Goal: Information Seeking & Learning: Check status

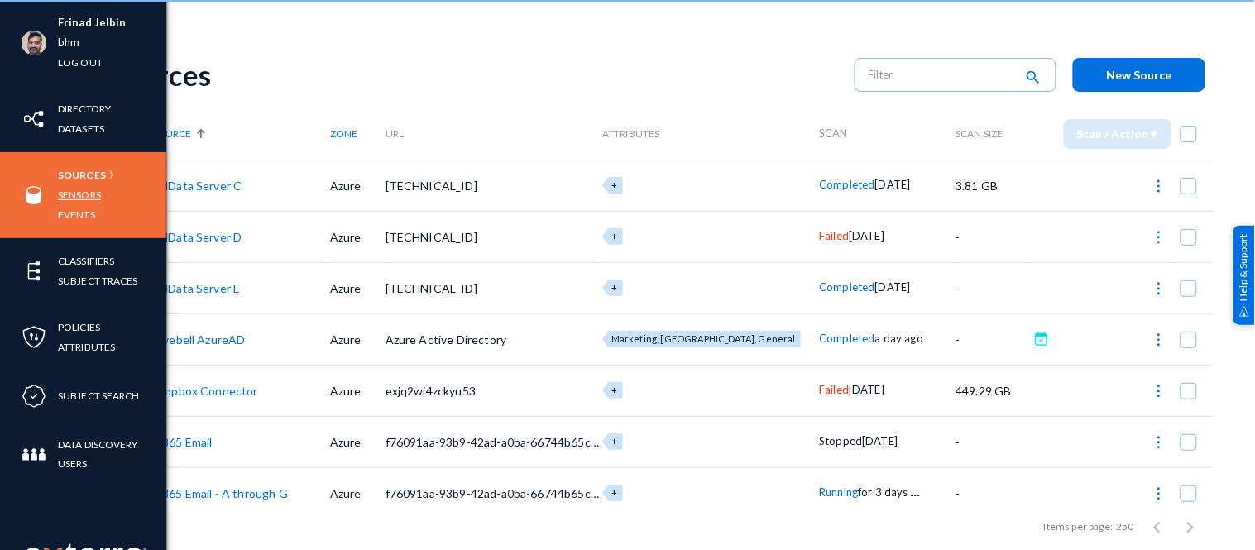
click at [69, 192] on link "Sensors" at bounding box center [79, 194] width 43 height 19
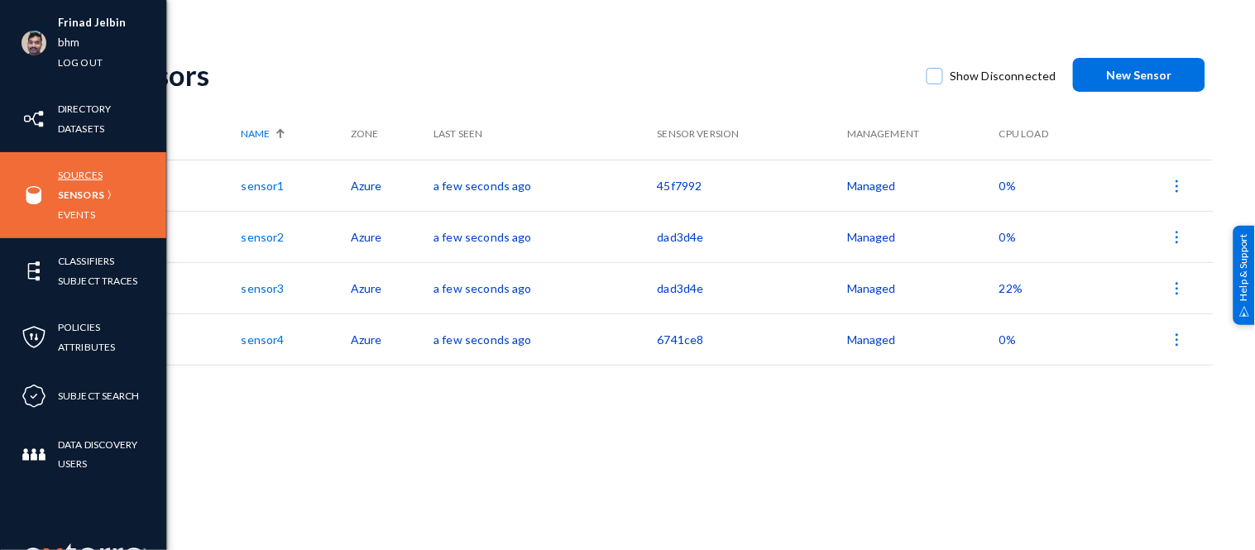
click at [79, 175] on link "Sources" at bounding box center [80, 174] width 45 height 19
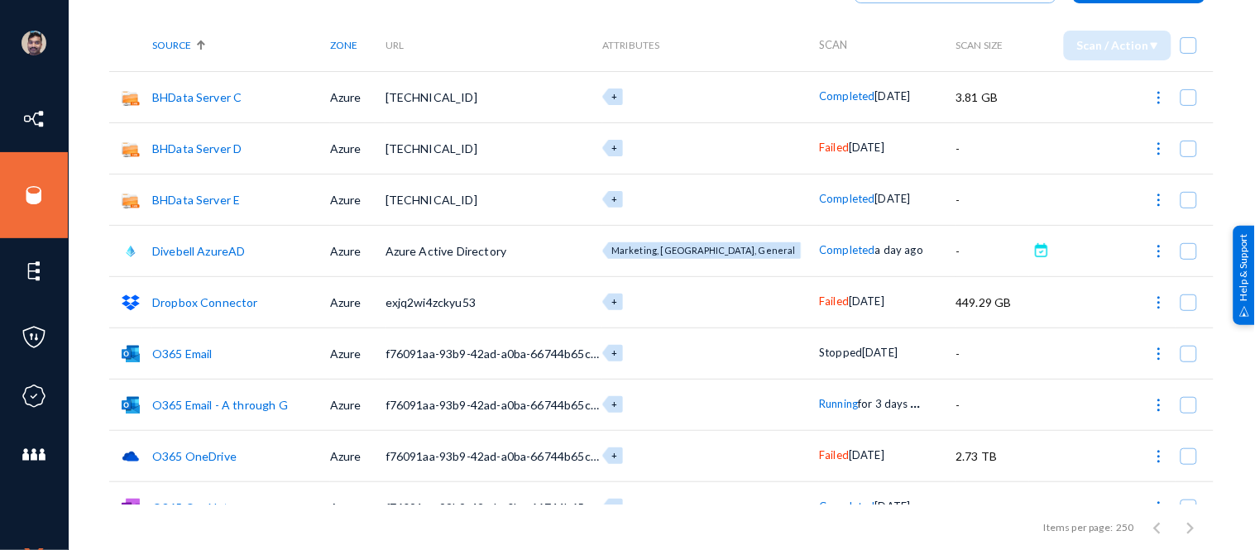
scroll to position [113, 0]
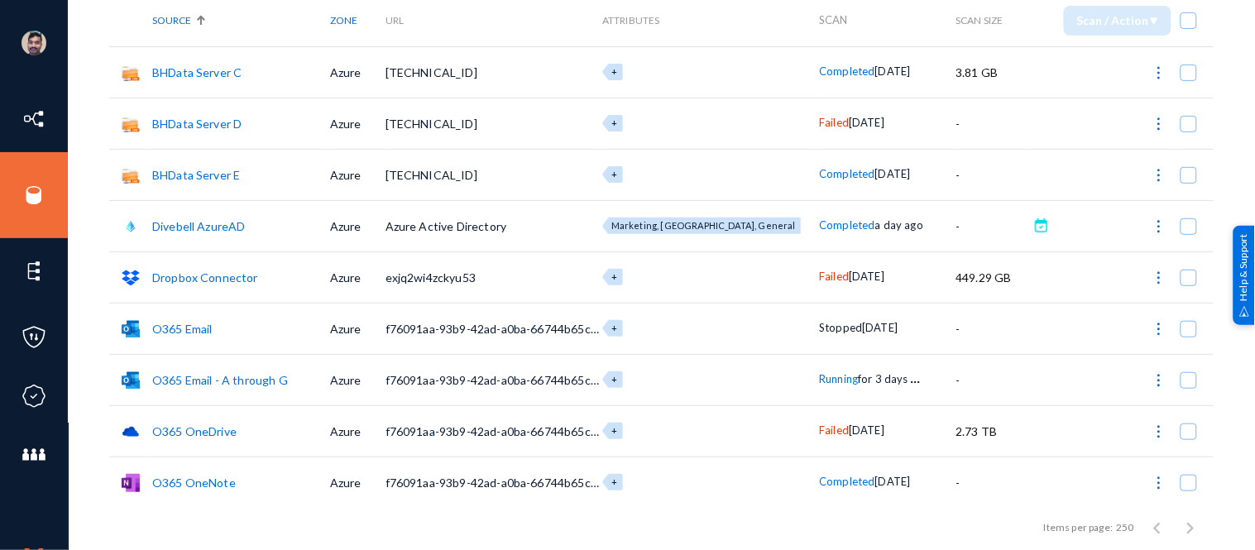
click at [819, 381] on span "Running" at bounding box center [838, 378] width 39 height 13
click at [489, 522] on div at bounding box center [627, 275] width 1255 height 550
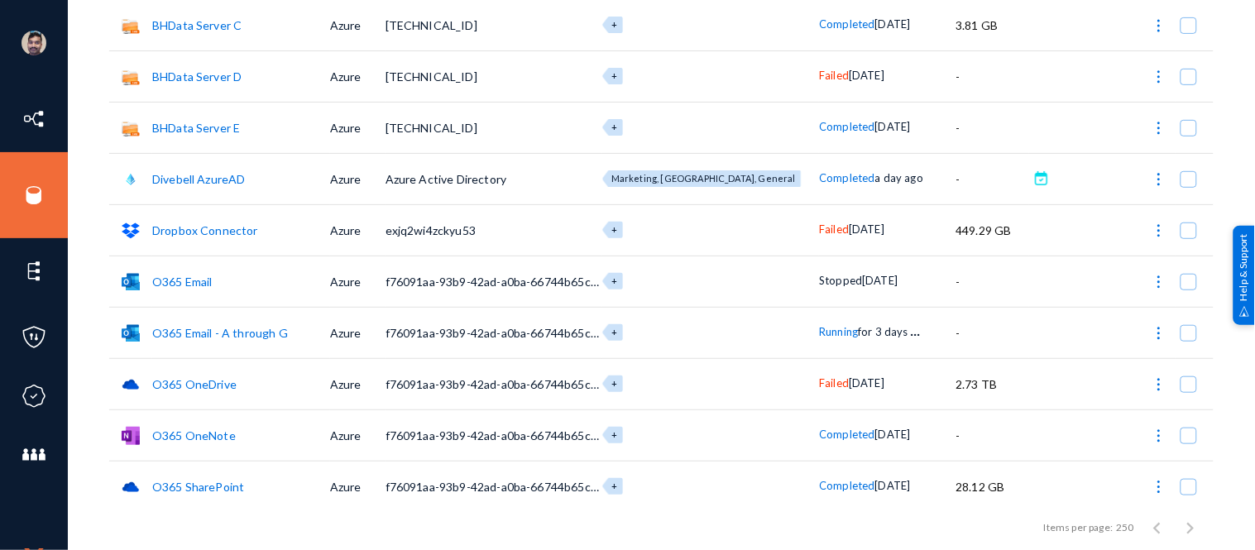
scroll to position [219, 0]
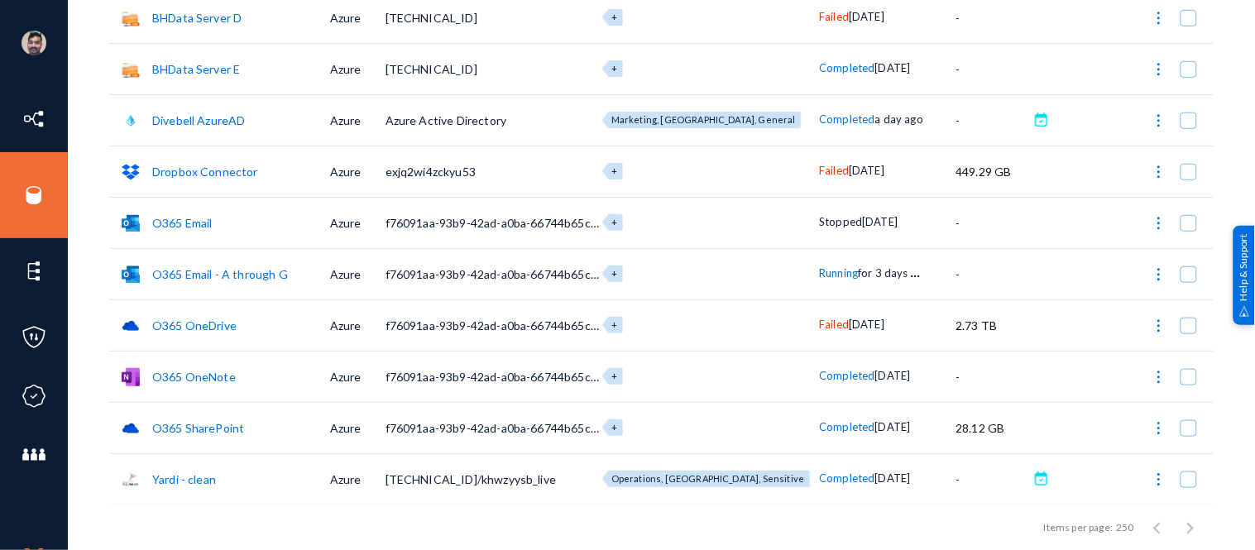
click at [819, 278] on span "Running" at bounding box center [838, 272] width 39 height 13
click at [23, 199] on div at bounding box center [627, 275] width 1255 height 550
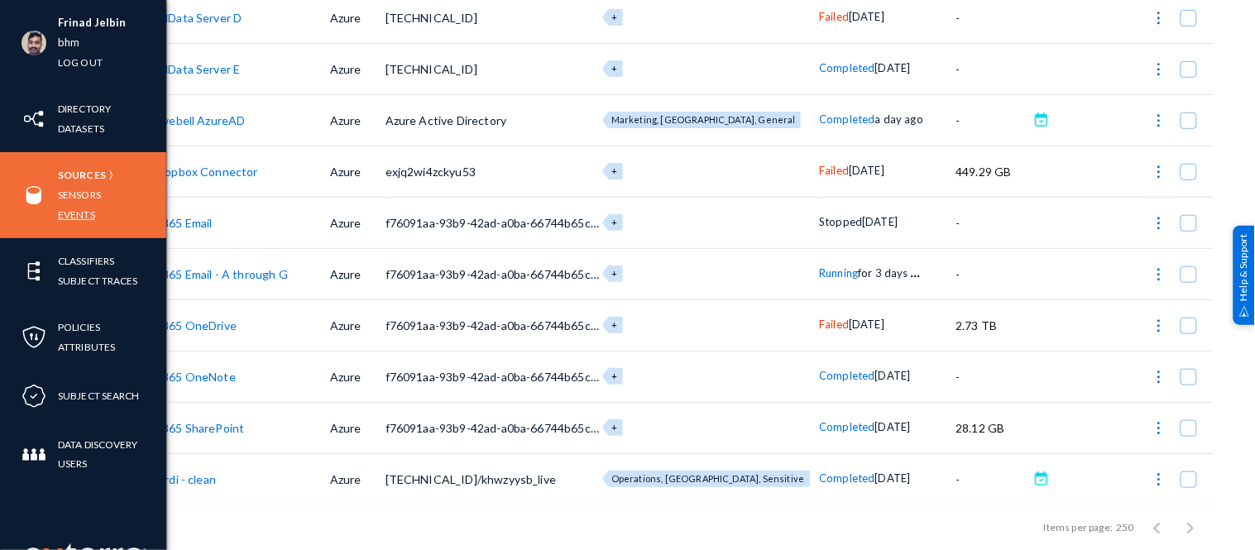
click at [65, 212] on link "Events" at bounding box center [76, 214] width 37 height 19
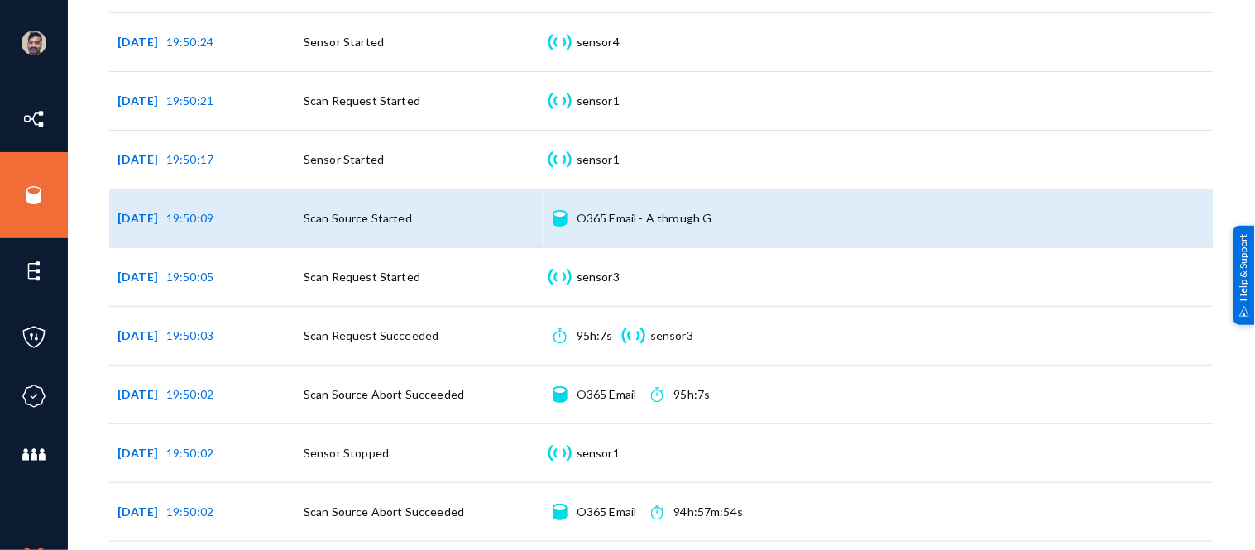
scroll to position [1162, 0]
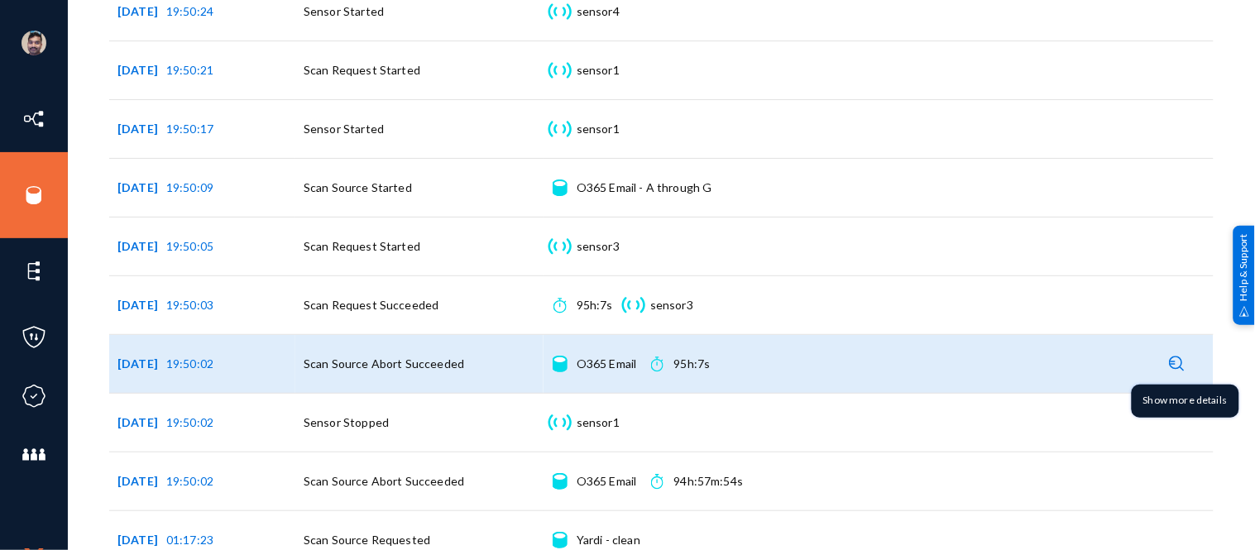
click at [1173, 362] on img at bounding box center [1178, 364] width 16 height 16
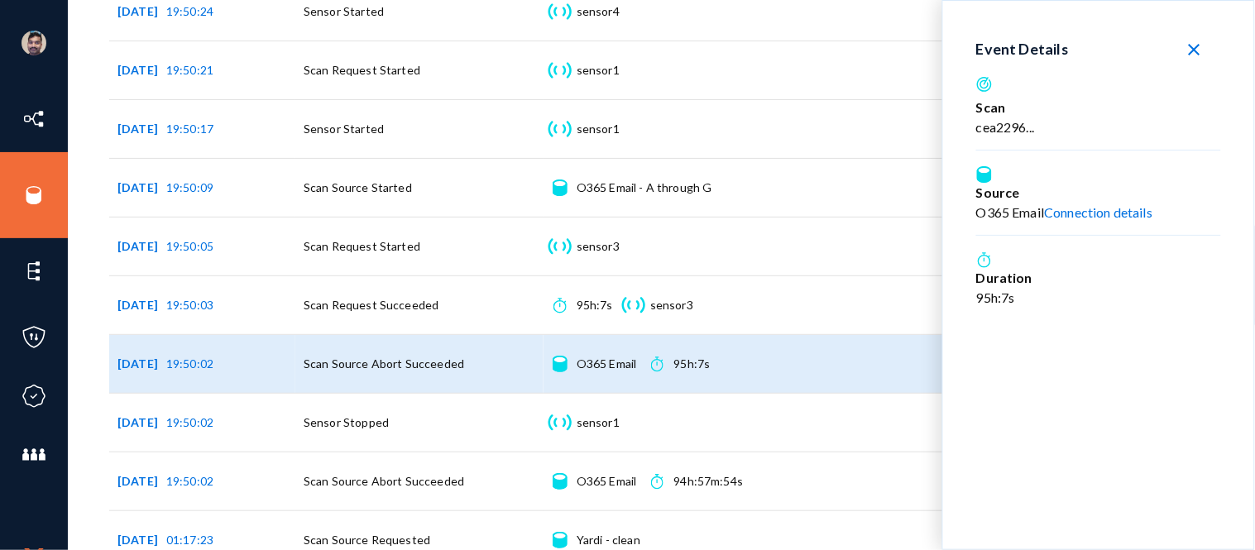
click at [1198, 52] on mat-icon "close" at bounding box center [1195, 50] width 20 height 20
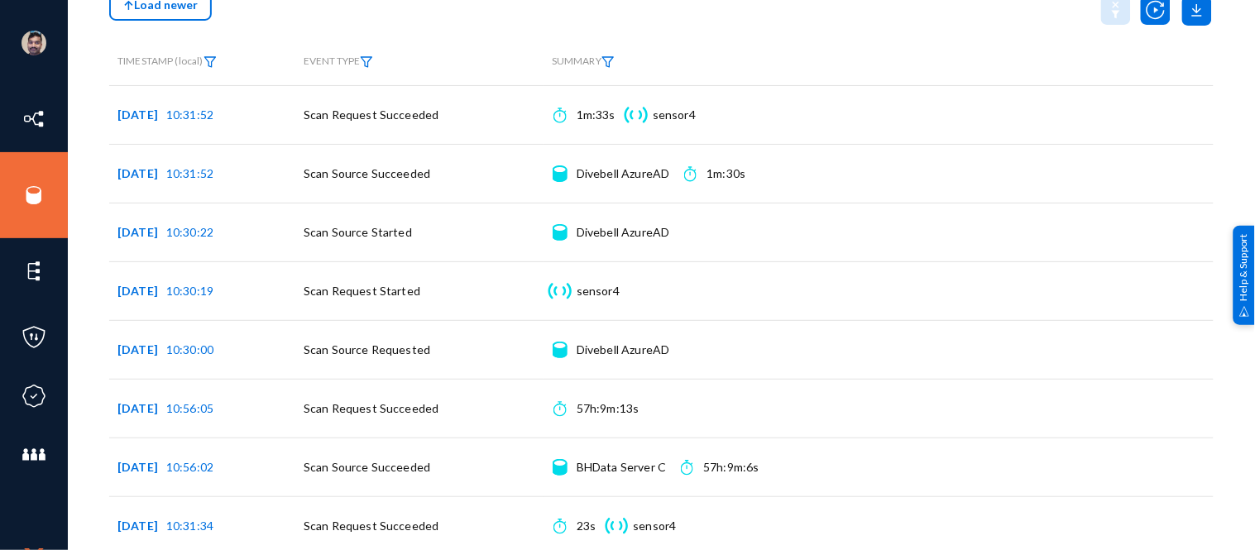
scroll to position [0, 0]
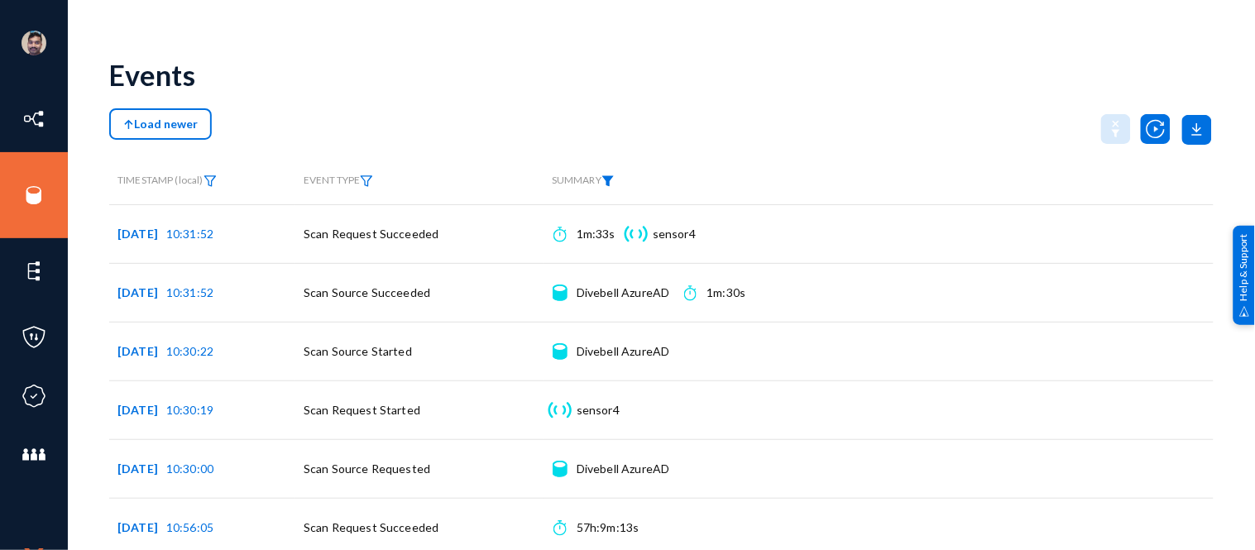
click at [610, 180] on img at bounding box center [607, 181] width 13 height 12
click at [601, 225] on span at bounding box center [631, 218] width 109 height 15
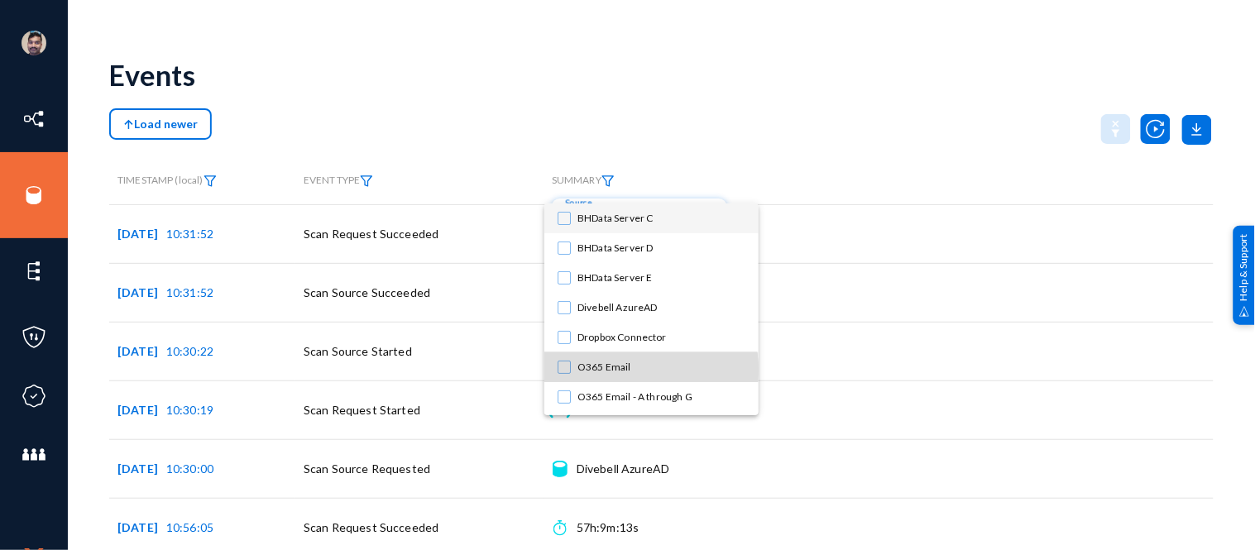
click at [602, 370] on span "O365 Email" at bounding box center [661, 367] width 168 height 30
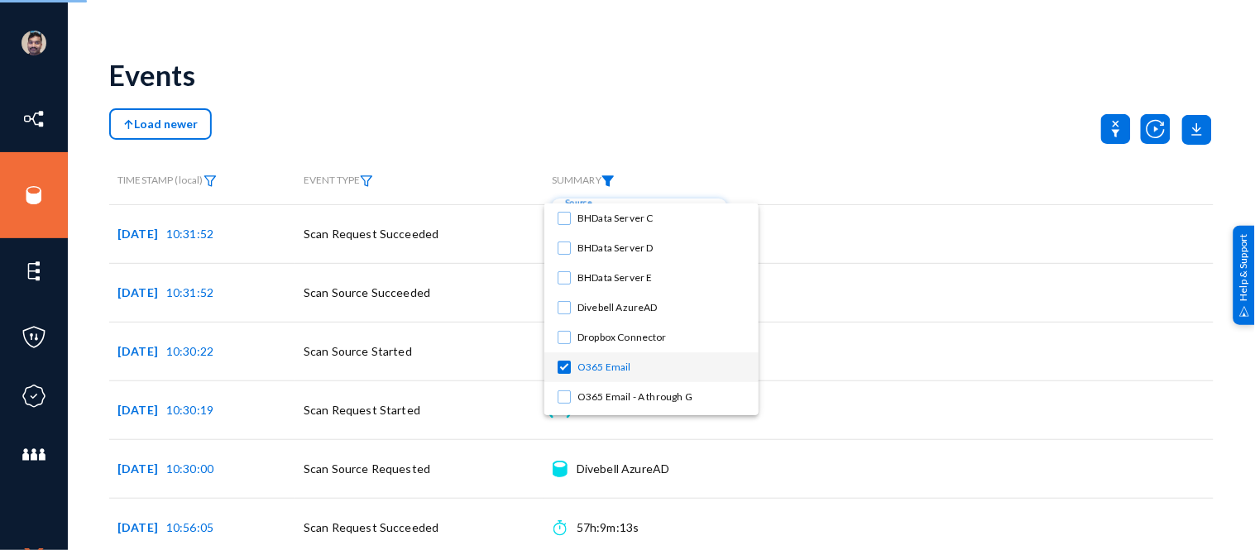
click at [841, 67] on div at bounding box center [627, 275] width 1255 height 550
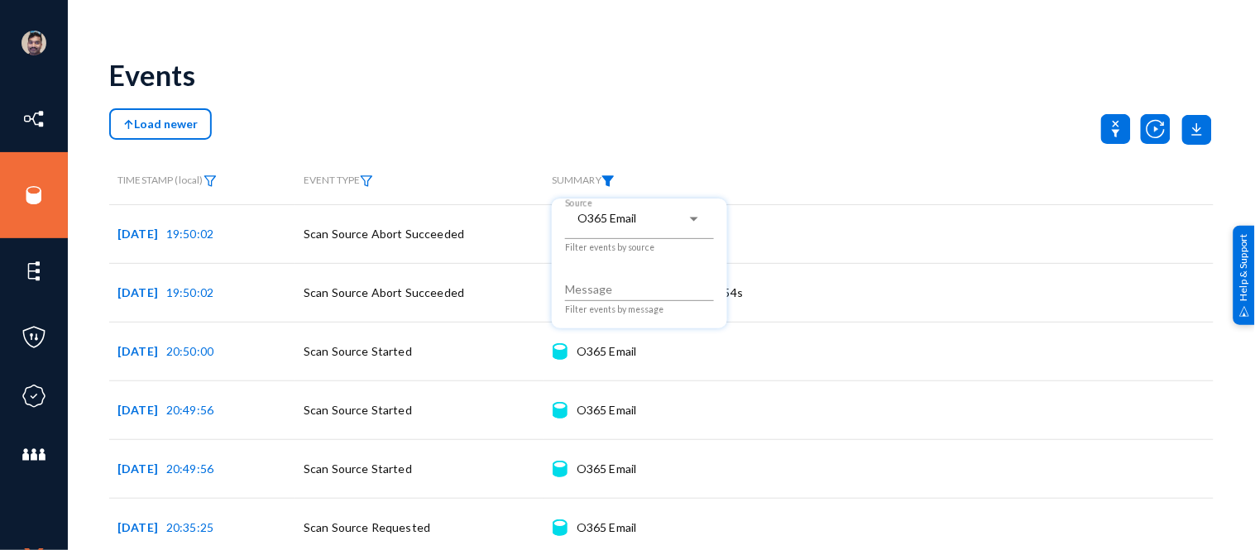
click at [768, 95] on div at bounding box center [627, 275] width 1255 height 550
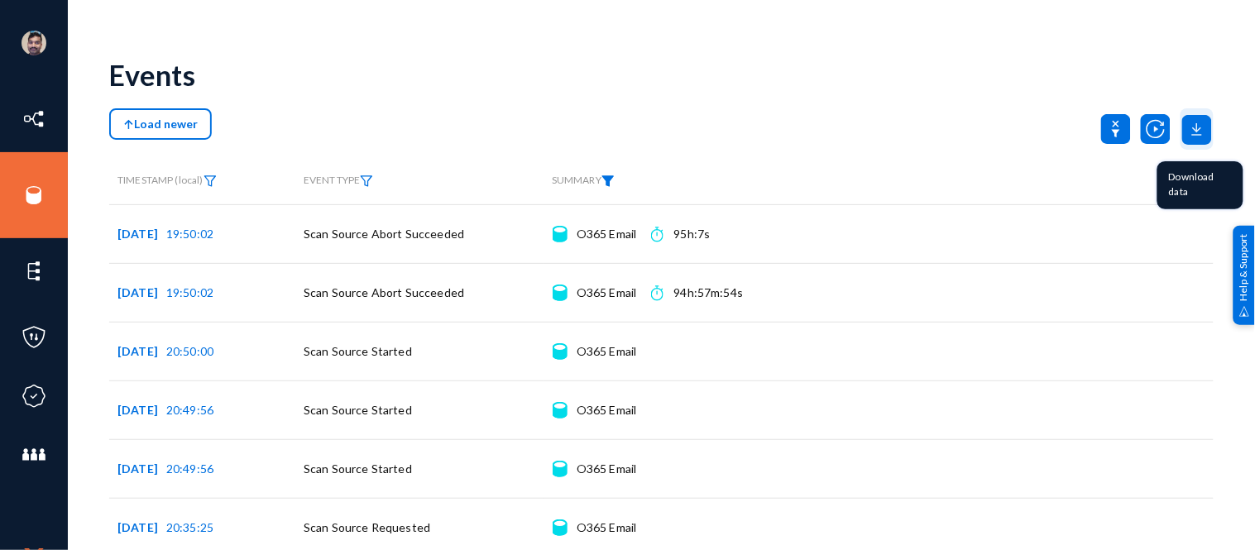
click at [1197, 130] on icon at bounding box center [1197, 130] width 30 height 30
click at [1148, 170] on button "Events Log Export" at bounding box center [1146, 176] width 123 height 40
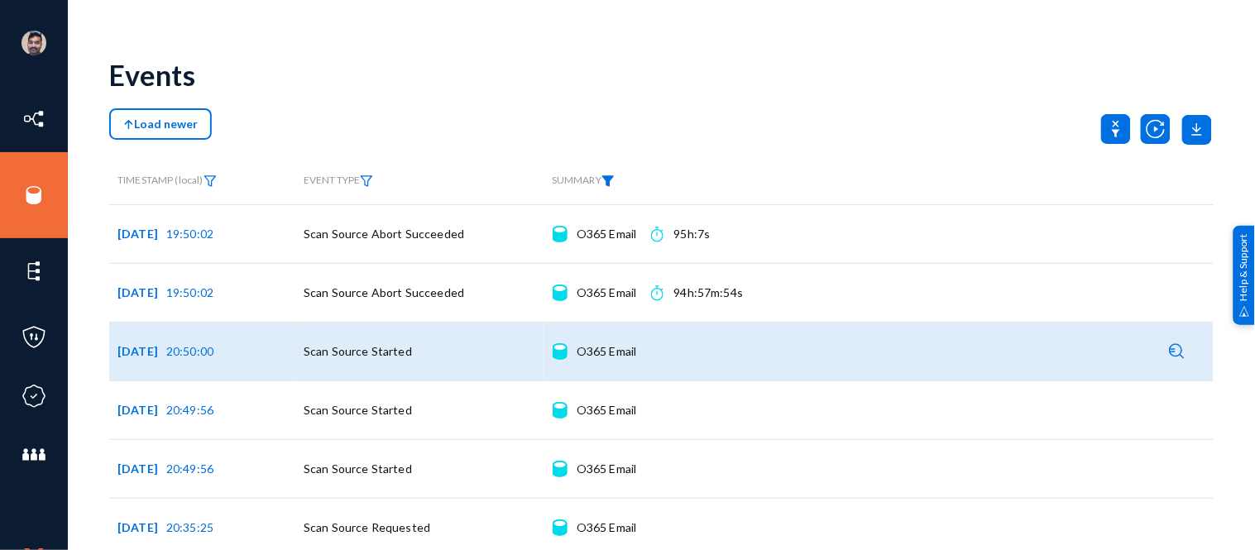
click at [586, 349] on div "O365 Email Connection details" at bounding box center [607, 351] width 60 height 17
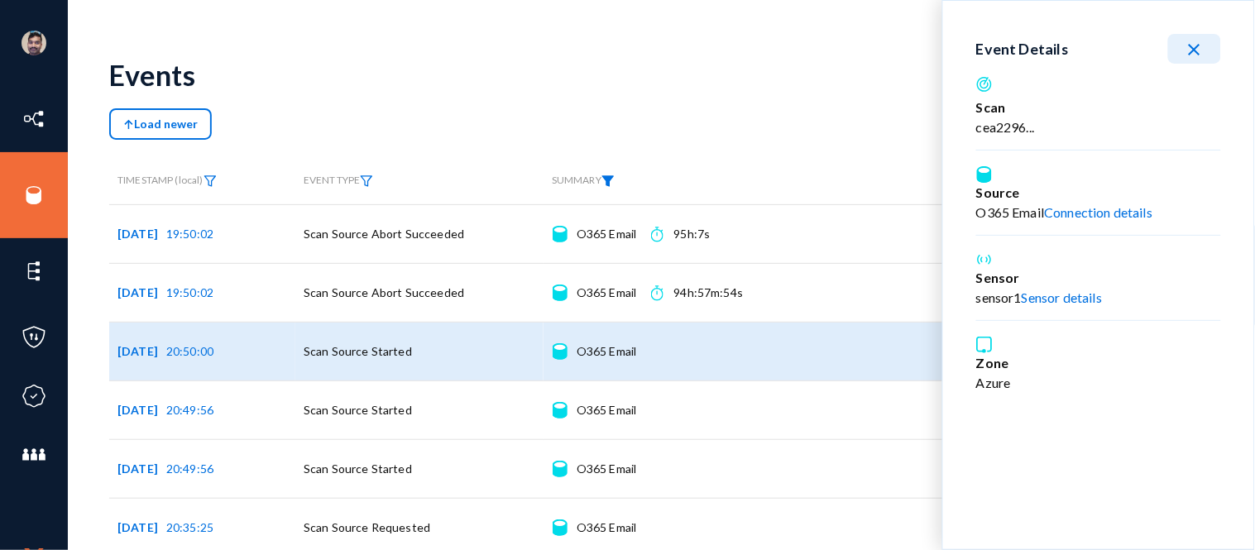
click at [1201, 50] on mat-icon "close" at bounding box center [1195, 50] width 20 height 20
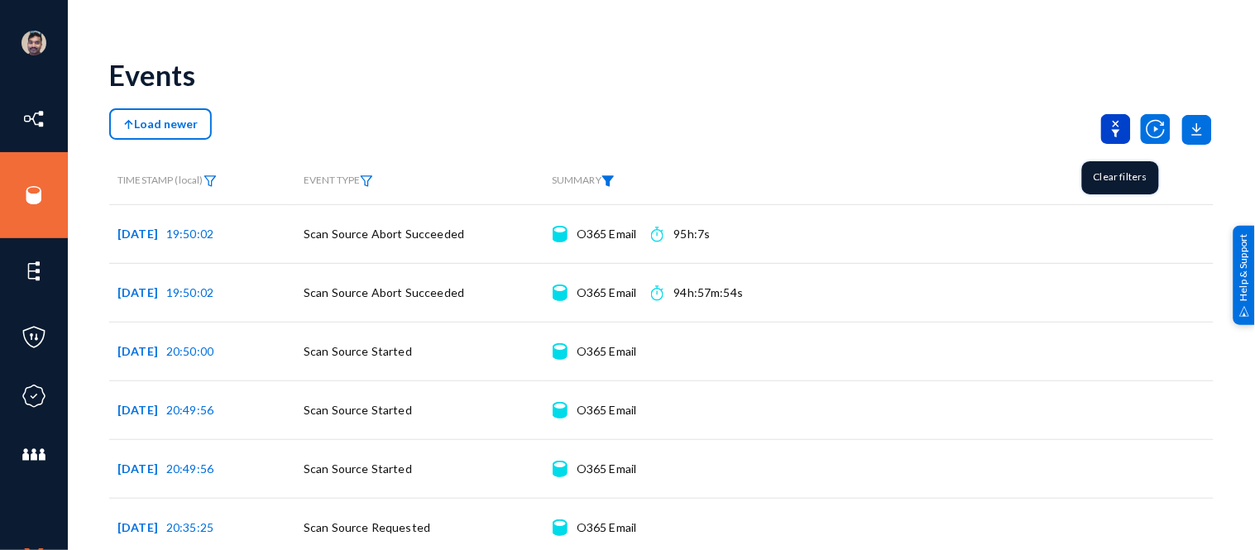
click at [1112, 127] on icon at bounding box center [1116, 129] width 30 height 30
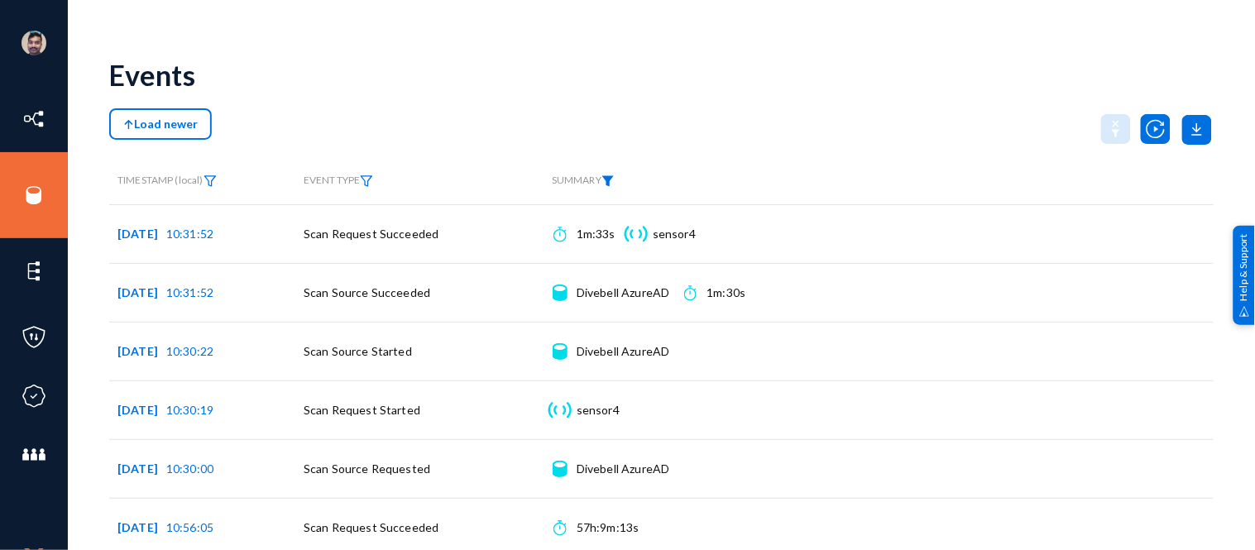
click at [613, 180] on img at bounding box center [607, 181] width 13 height 12
click at [599, 220] on span at bounding box center [631, 218] width 109 height 15
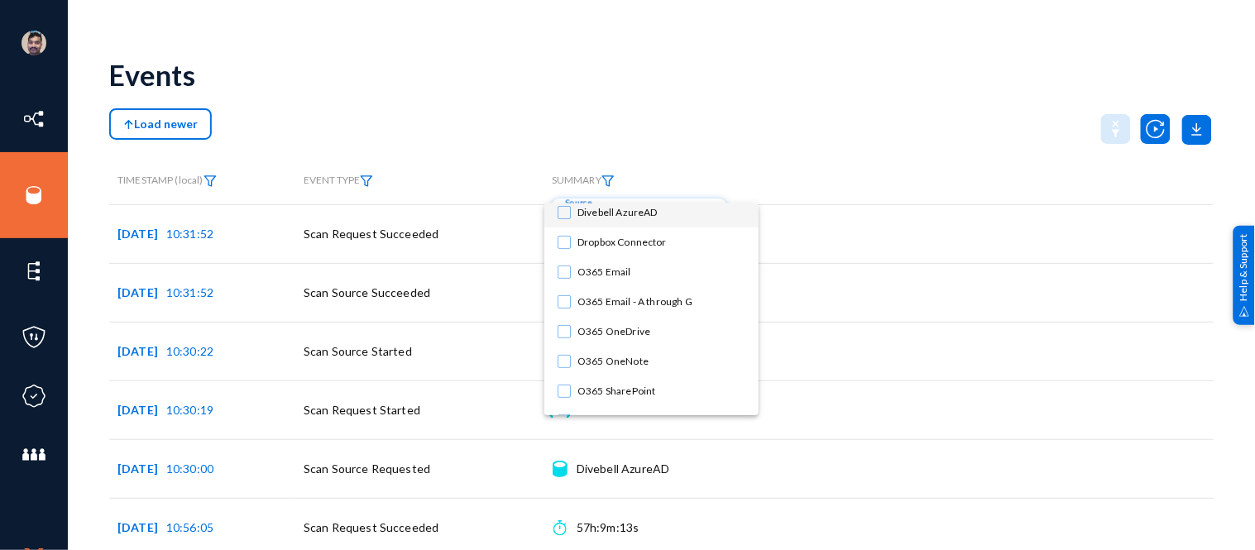
scroll to position [97, 0]
click at [616, 292] on span "O365 Email - A through G" at bounding box center [661, 300] width 168 height 30
click at [731, 120] on div at bounding box center [627, 275] width 1255 height 550
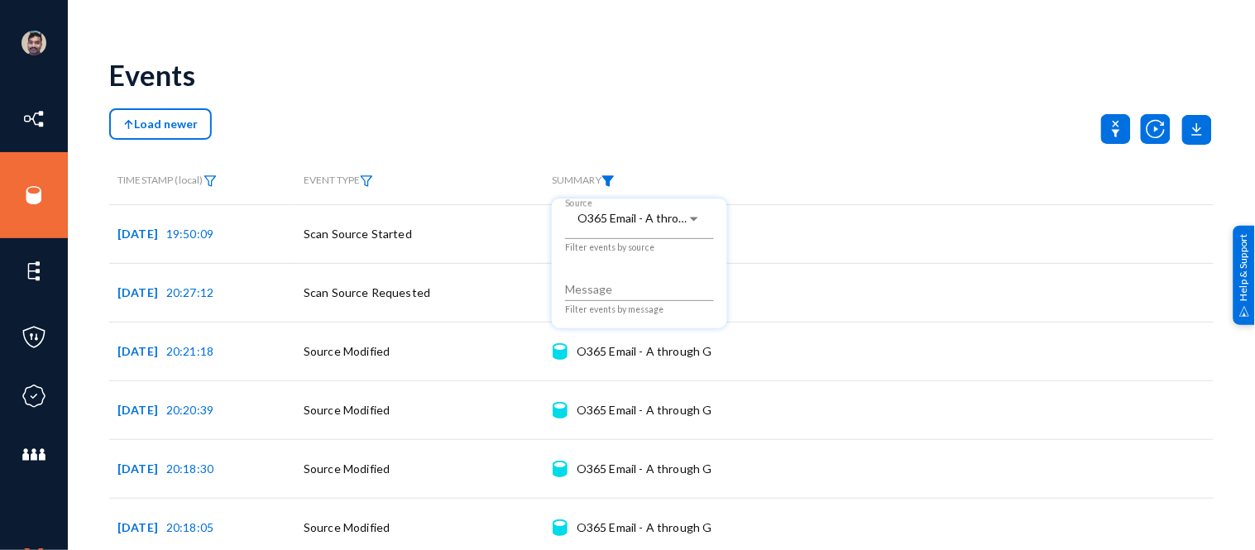
click at [731, 120] on div at bounding box center [627, 275] width 1255 height 550
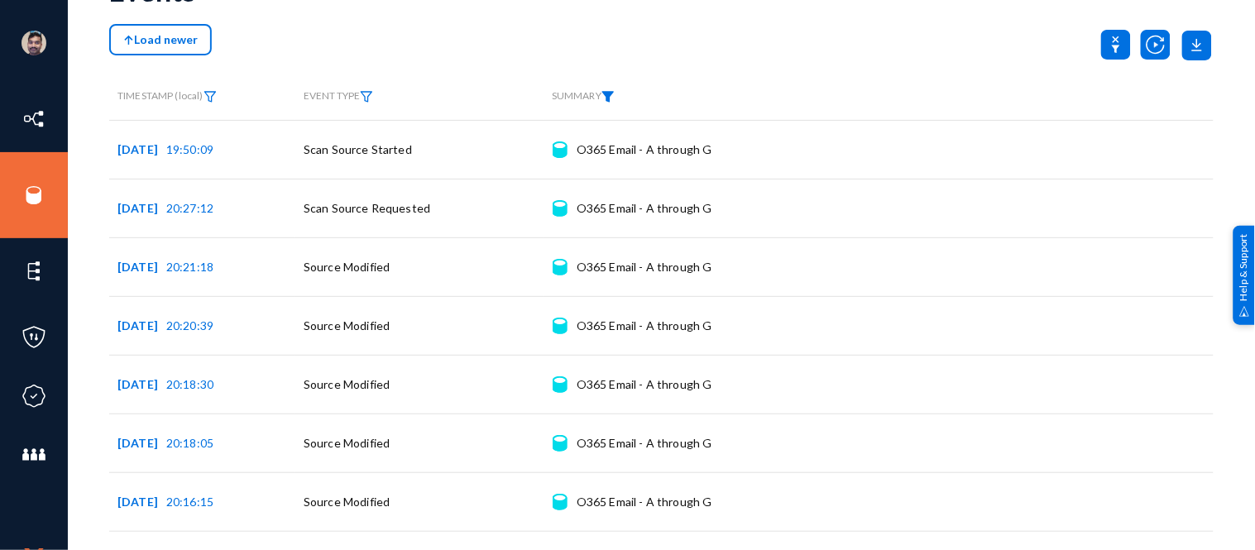
scroll to position [0, 0]
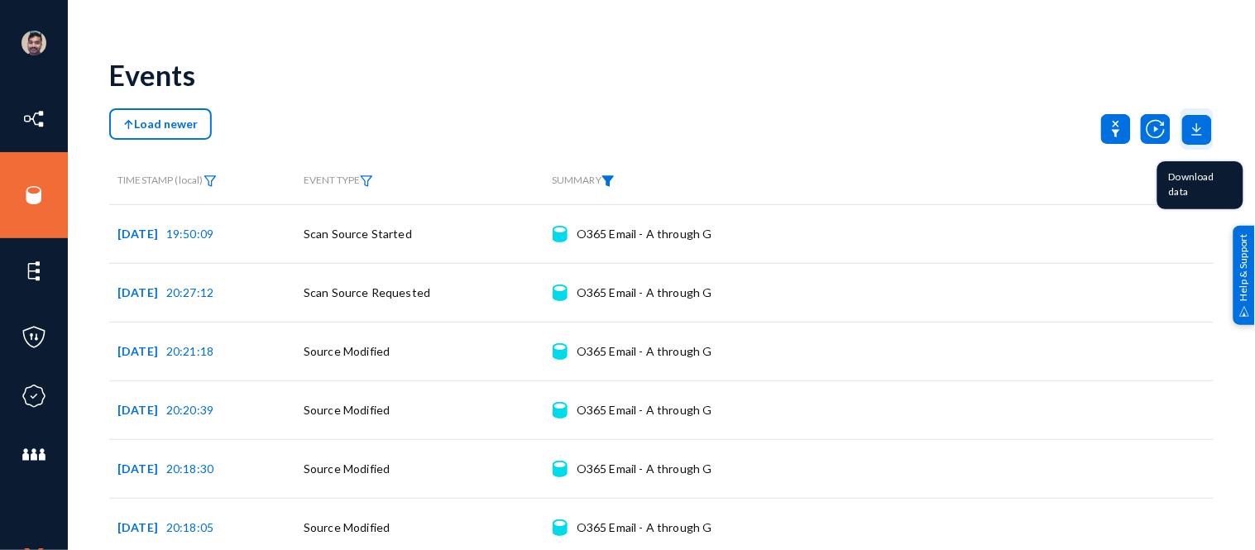
click at [1186, 135] on icon at bounding box center [1197, 130] width 30 height 30
click at [1145, 170] on button "Events Log Export" at bounding box center [1146, 176] width 123 height 40
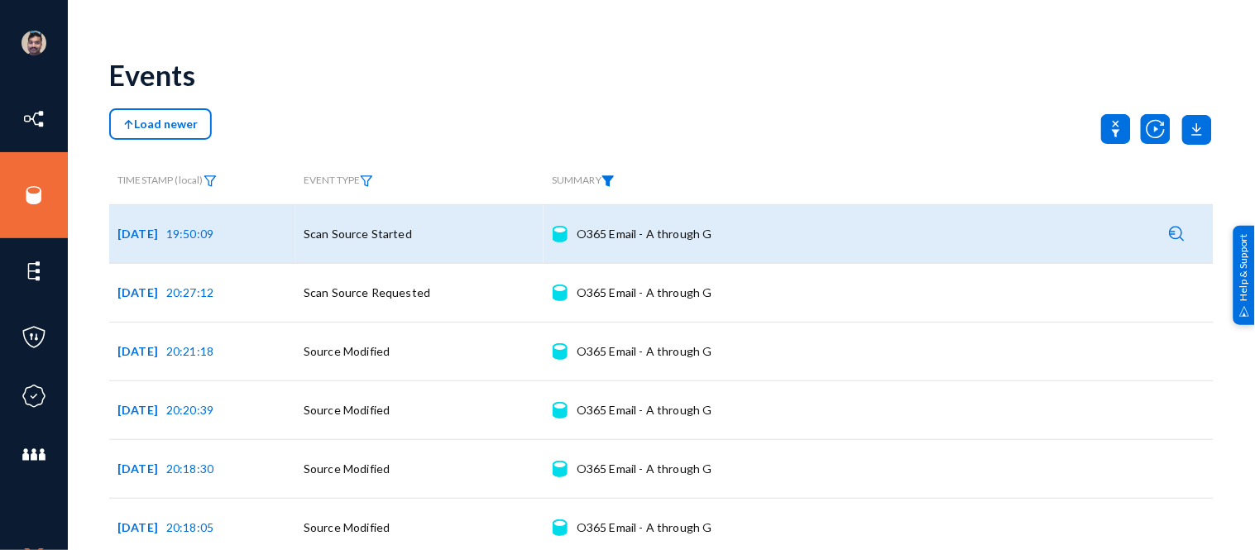
drag, startPoint x: 722, startPoint y: 234, endPoint x: 576, endPoint y: 228, distance: 146.5
click at [576, 228] on div "Source O365 Email - A through G Connection details" at bounding box center [879, 233] width 654 height 41
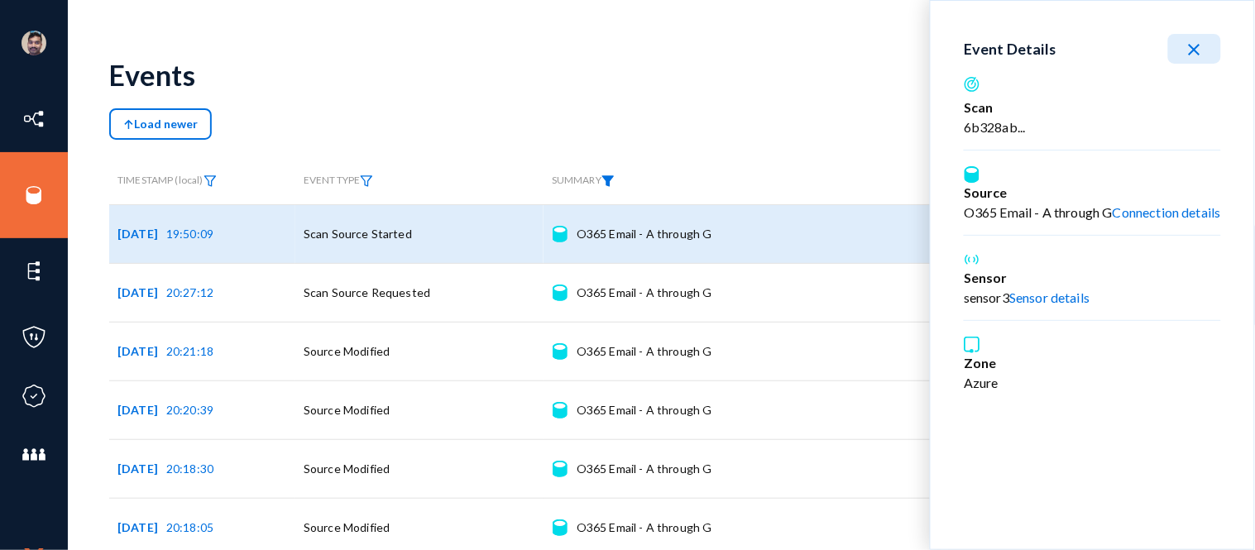
copy div "O365 Email - A through G"
